Goal: Information Seeking & Learning: Learn about a topic

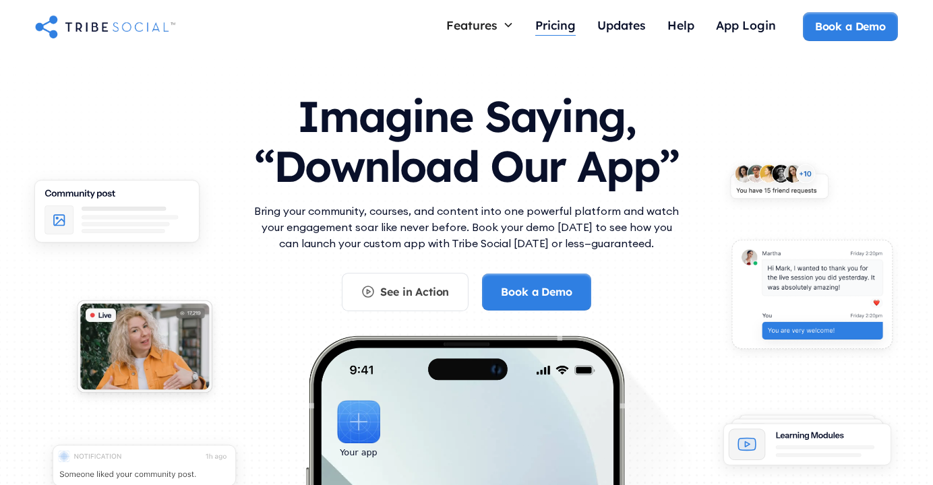
click at [549, 24] on div "Pricing" at bounding box center [555, 25] width 40 height 15
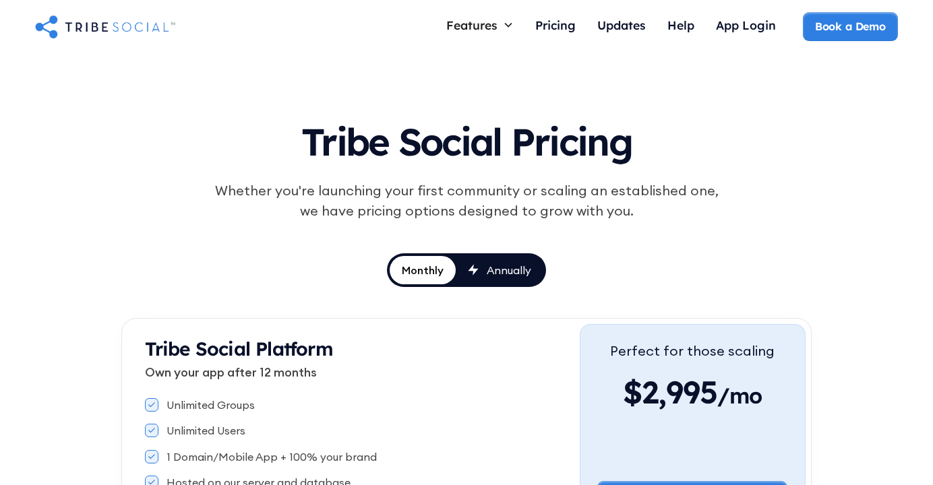
click at [514, 257] on link "Annually" at bounding box center [500, 270] width 88 height 28
